Goal: Check status: Check status

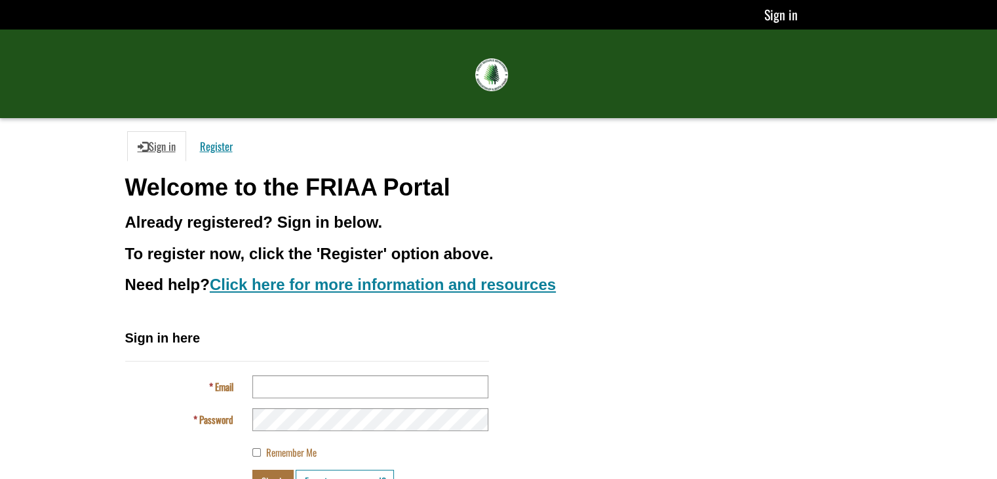
scroll to position [92, 0]
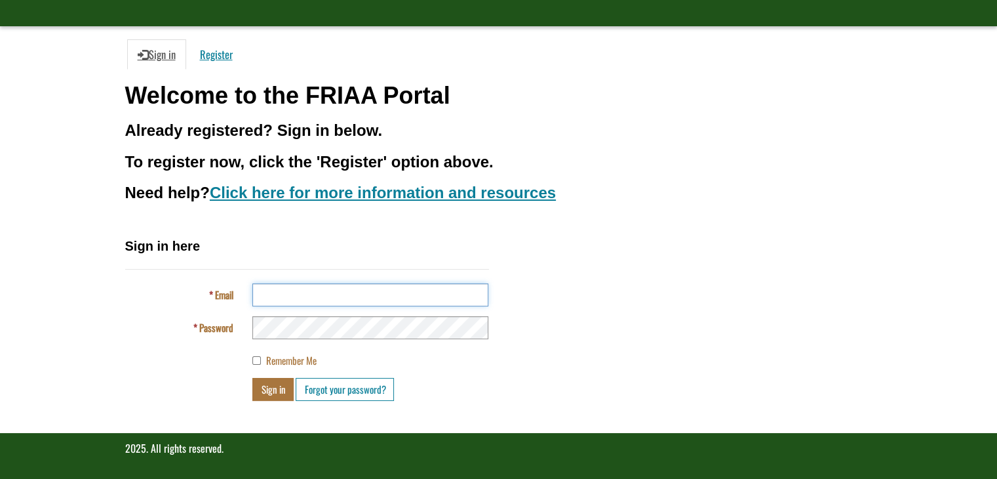
type input "**********"
click at [275, 391] on button "Sign in" at bounding box center [272, 389] width 41 height 23
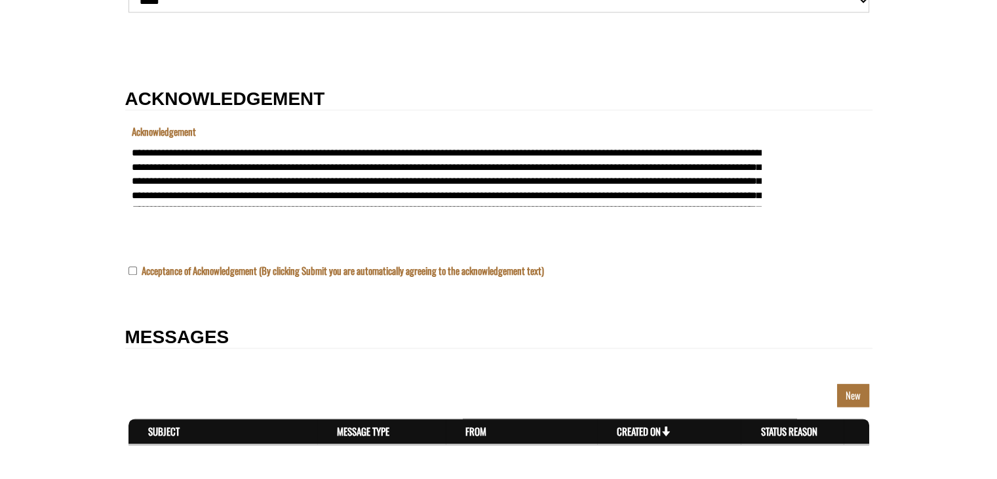
scroll to position [1585, 0]
